Goal: Obtain resource: Download file/media

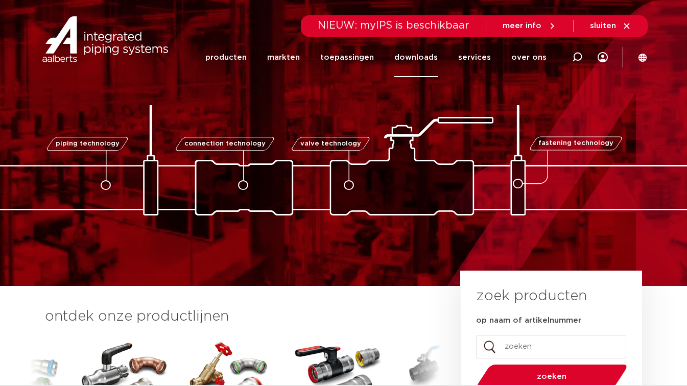
click at [428, 55] on link "downloads" at bounding box center [415, 57] width 43 height 39
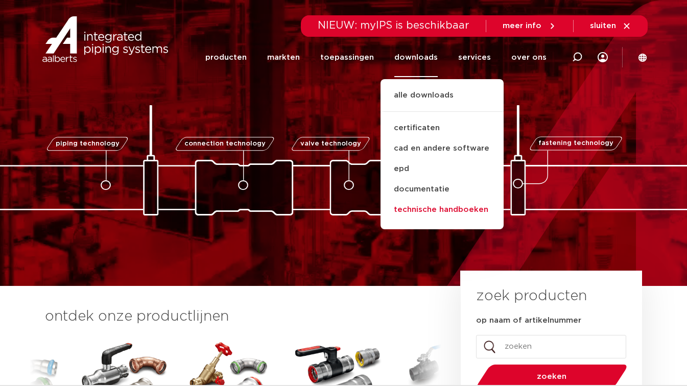
click at [436, 210] on link "technische handboeken" at bounding box center [441, 210] width 123 height 20
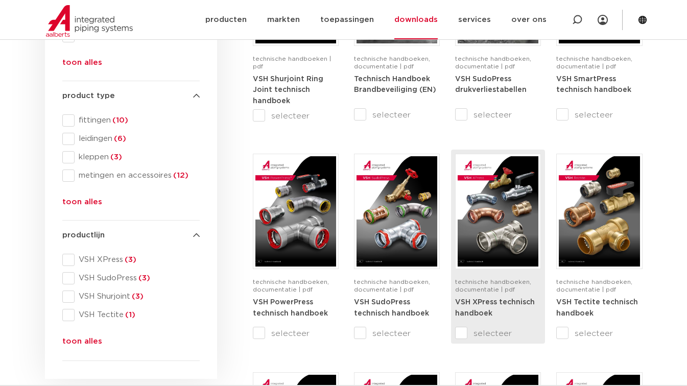
click at [496, 205] on img at bounding box center [498, 211] width 81 height 110
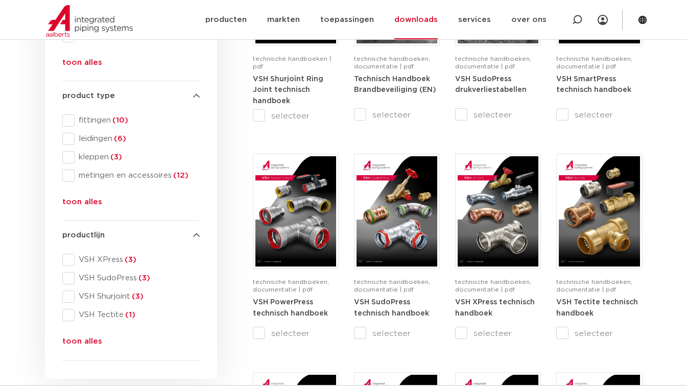
click at [424, 19] on link "downloads" at bounding box center [415, 19] width 43 height 39
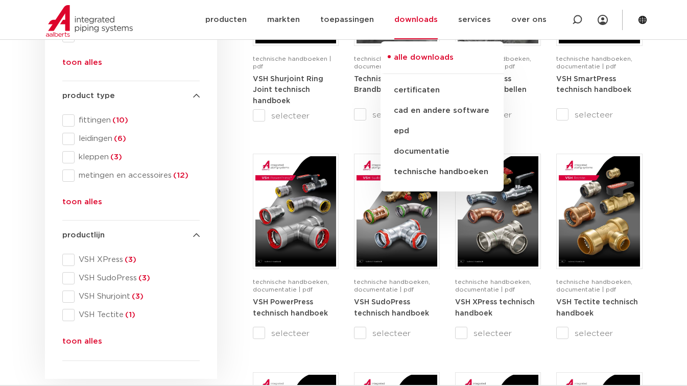
click at [250, 134] on div "bibliotheek technische handboeken | pdf VSH Shurjoint Ring Joint technisch hand…" at bounding box center [448, 358] width 400 height 916
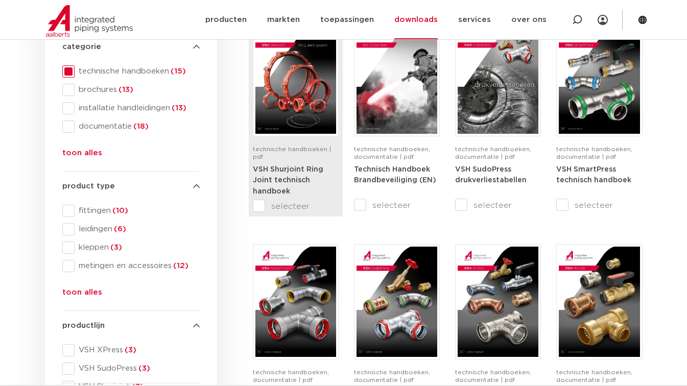
scroll to position [195, 0]
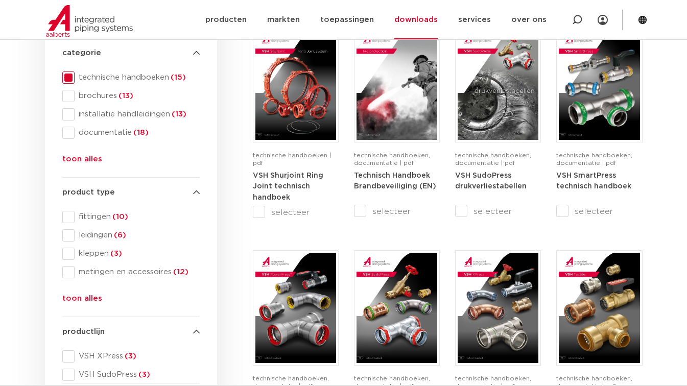
click at [427, 22] on link "downloads" at bounding box center [415, 19] width 43 height 39
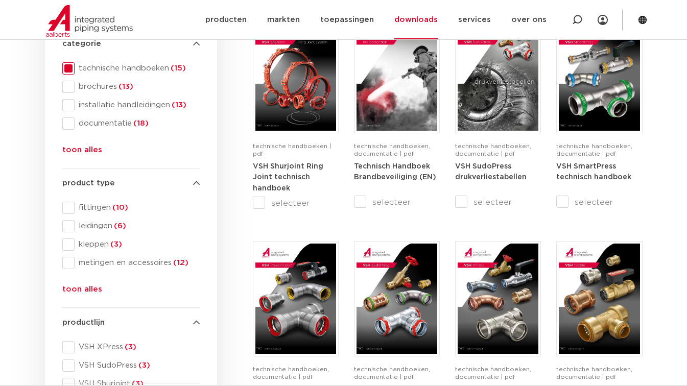
scroll to position [206, 0]
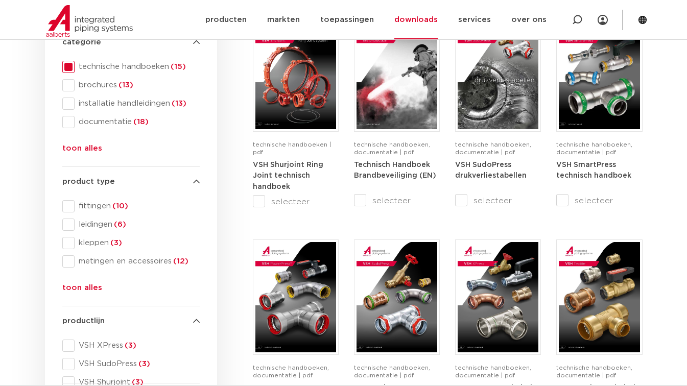
click at [84, 150] on button "toon alles" at bounding box center [82, 150] width 40 height 16
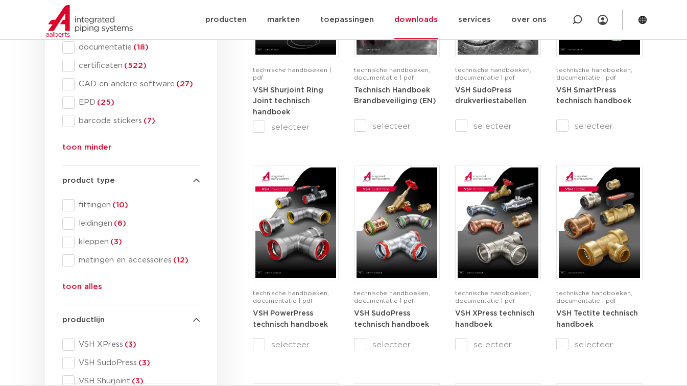
scroll to position [281, 0]
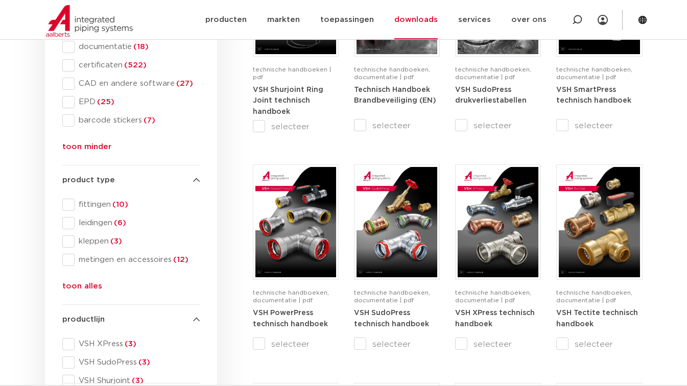
click at [87, 287] on button "toon alles" at bounding box center [82, 288] width 40 height 16
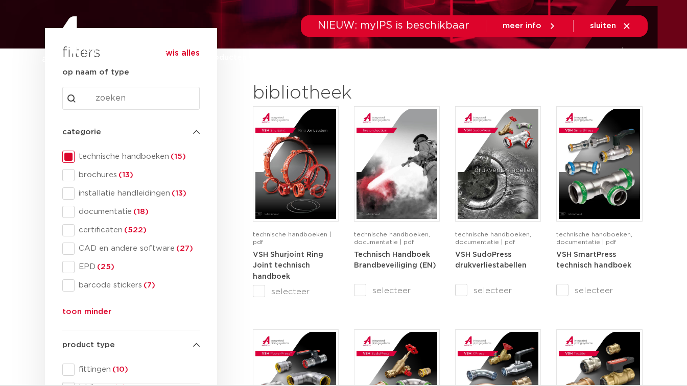
scroll to position [0, 0]
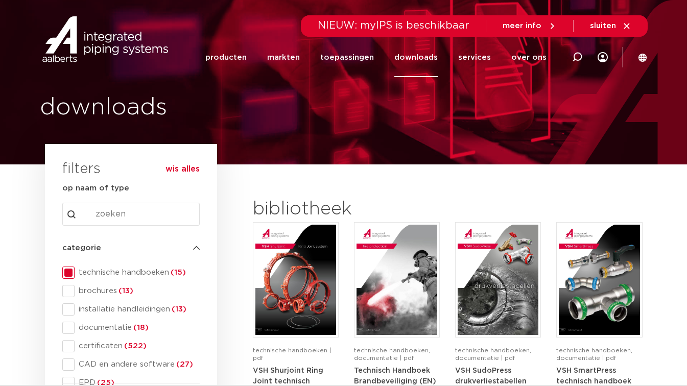
click at [431, 56] on link "downloads" at bounding box center [415, 57] width 43 height 39
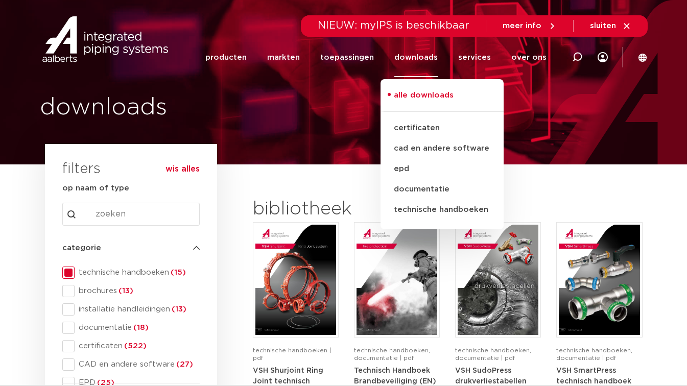
click at [420, 93] on link "alle downloads" at bounding box center [441, 100] width 123 height 22
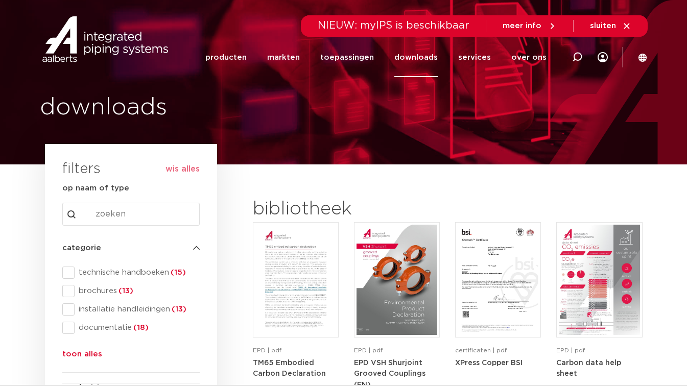
click at [419, 58] on link "downloads" at bounding box center [415, 57] width 43 height 39
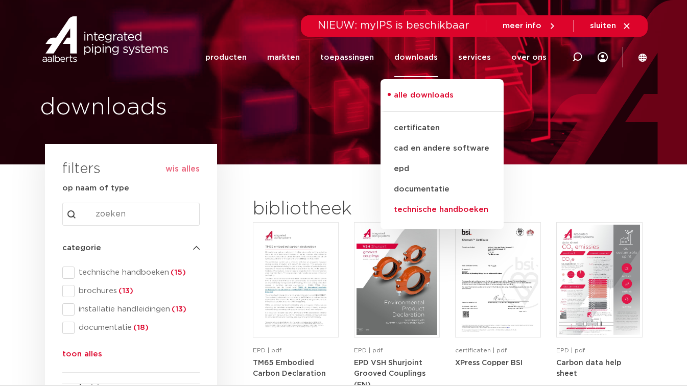
click at [426, 209] on link "technische handboeken" at bounding box center [441, 210] width 123 height 20
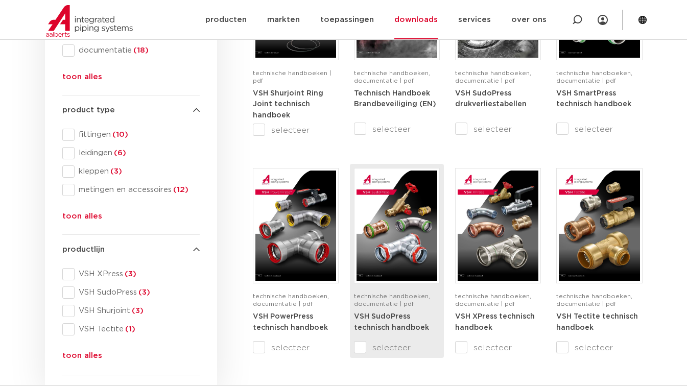
scroll to position [286, 0]
